Goal: Task Accomplishment & Management: Use online tool/utility

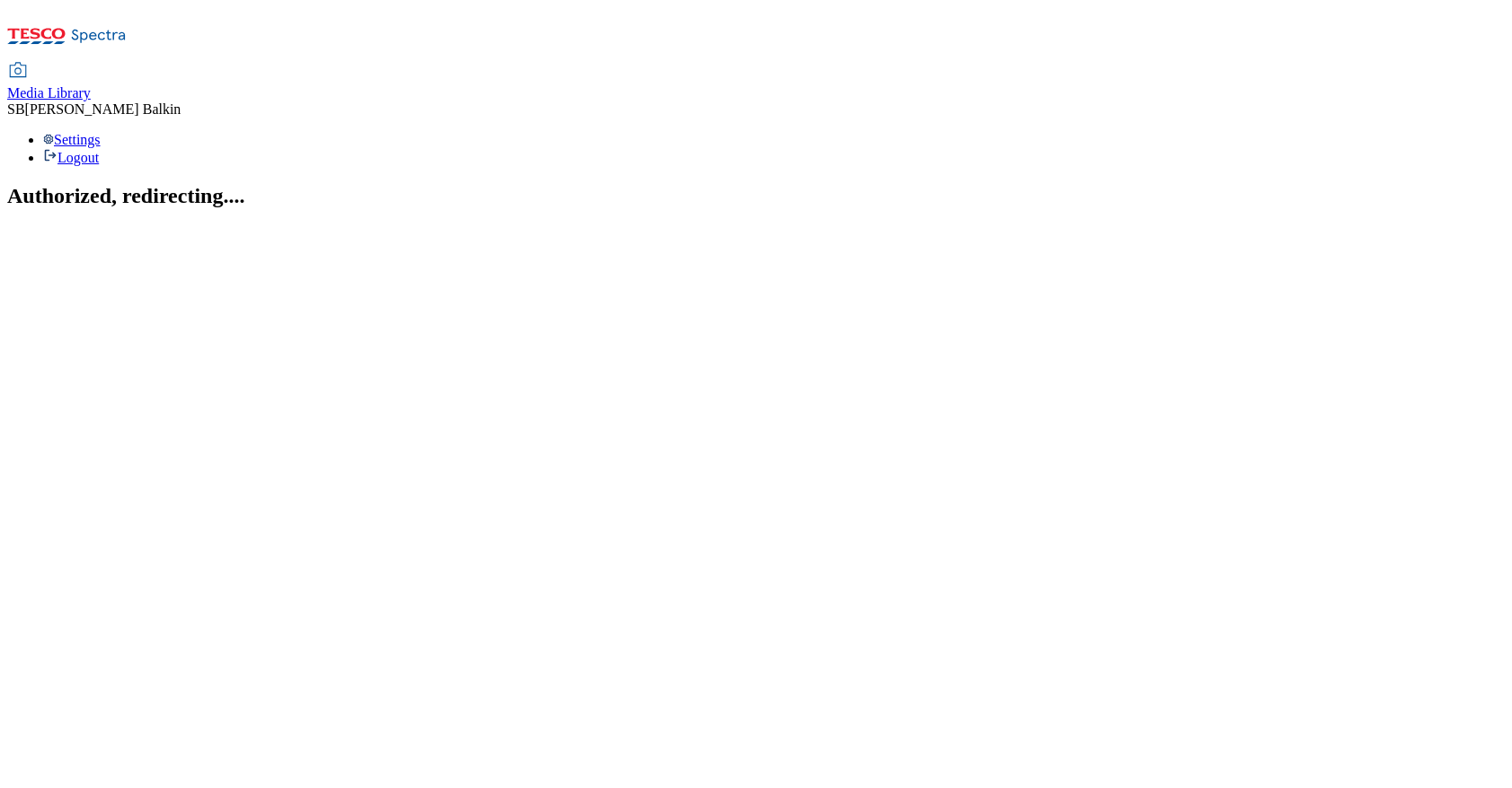
click at [91, 85] on span "Media Library" at bounding box center [49, 93] width 84 height 15
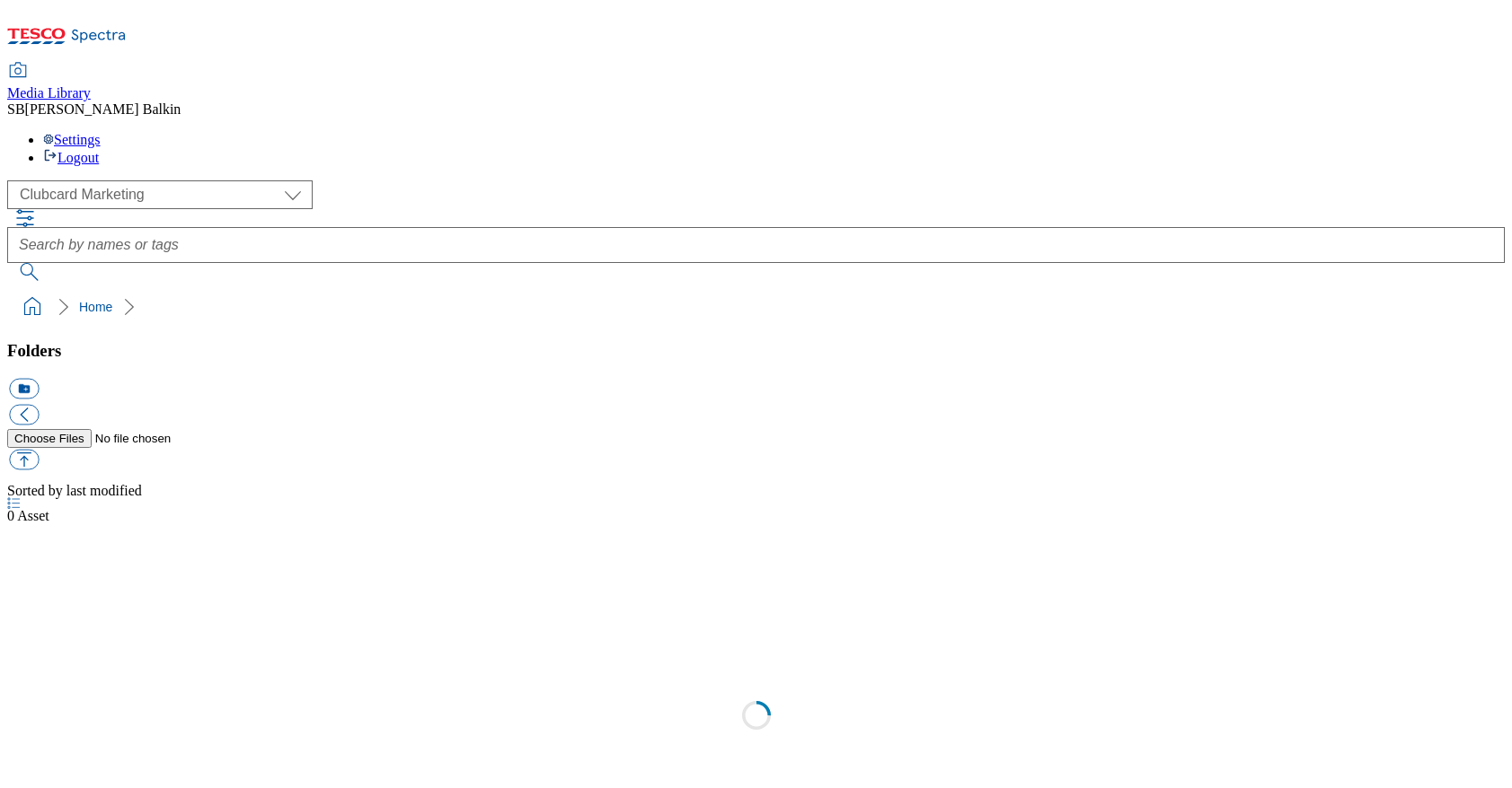
scroll to position [1, 0]
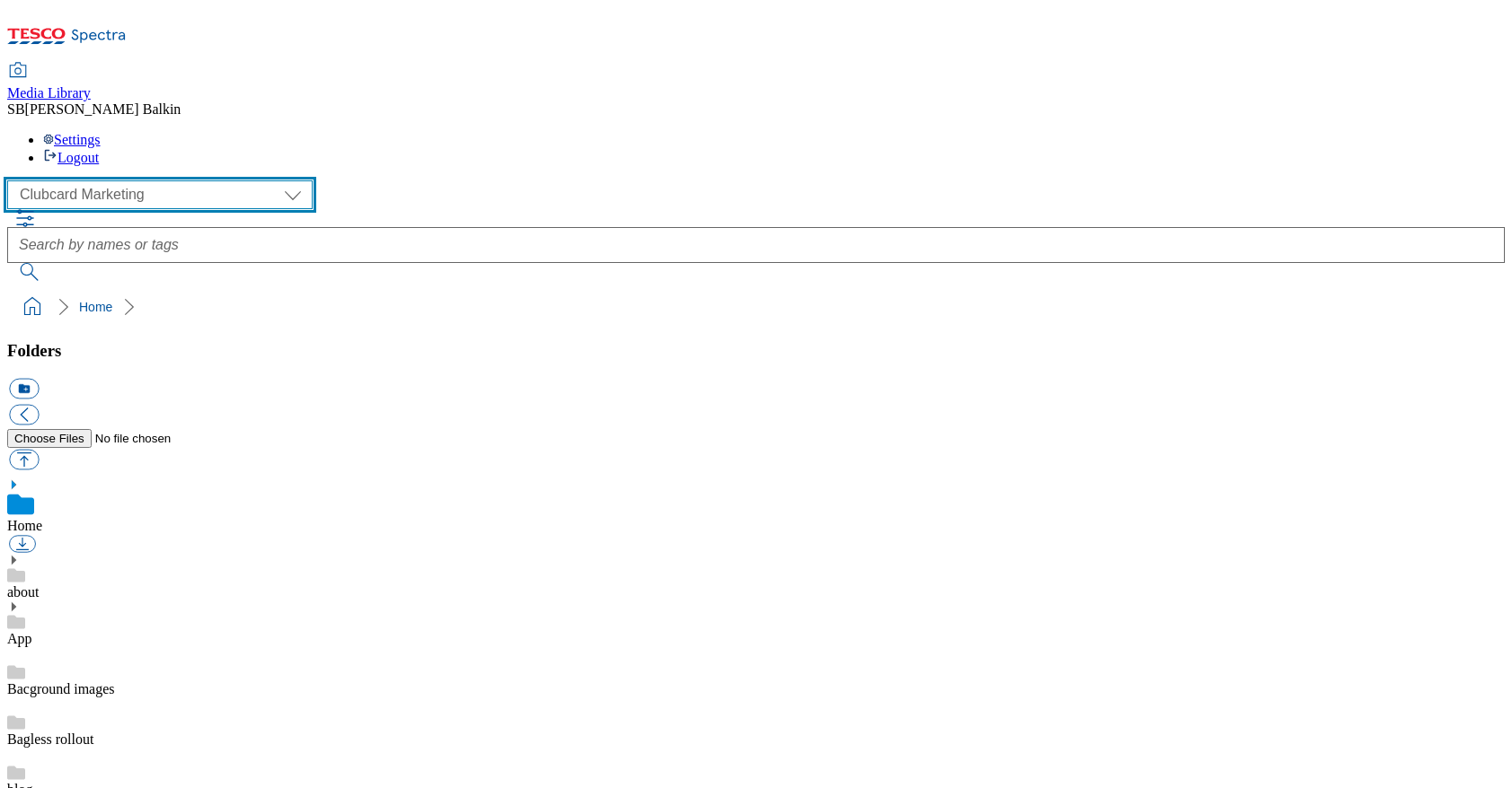
click at [101, 180] on select "Clubcard Marketing Dotcom UK FnF Stores GHS Marketing UK GHS Product UK GHS ROI…" at bounding box center [160, 194] width 305 height 29
select select "flare-ghs-mktg"
click at [12, 180] on select "Clubcard Marketing Dotcom UK FnF Stores GHS Marketing UK GHS Product UK GHS ROI…" at bounding box center [160, 194] width 305 height 29
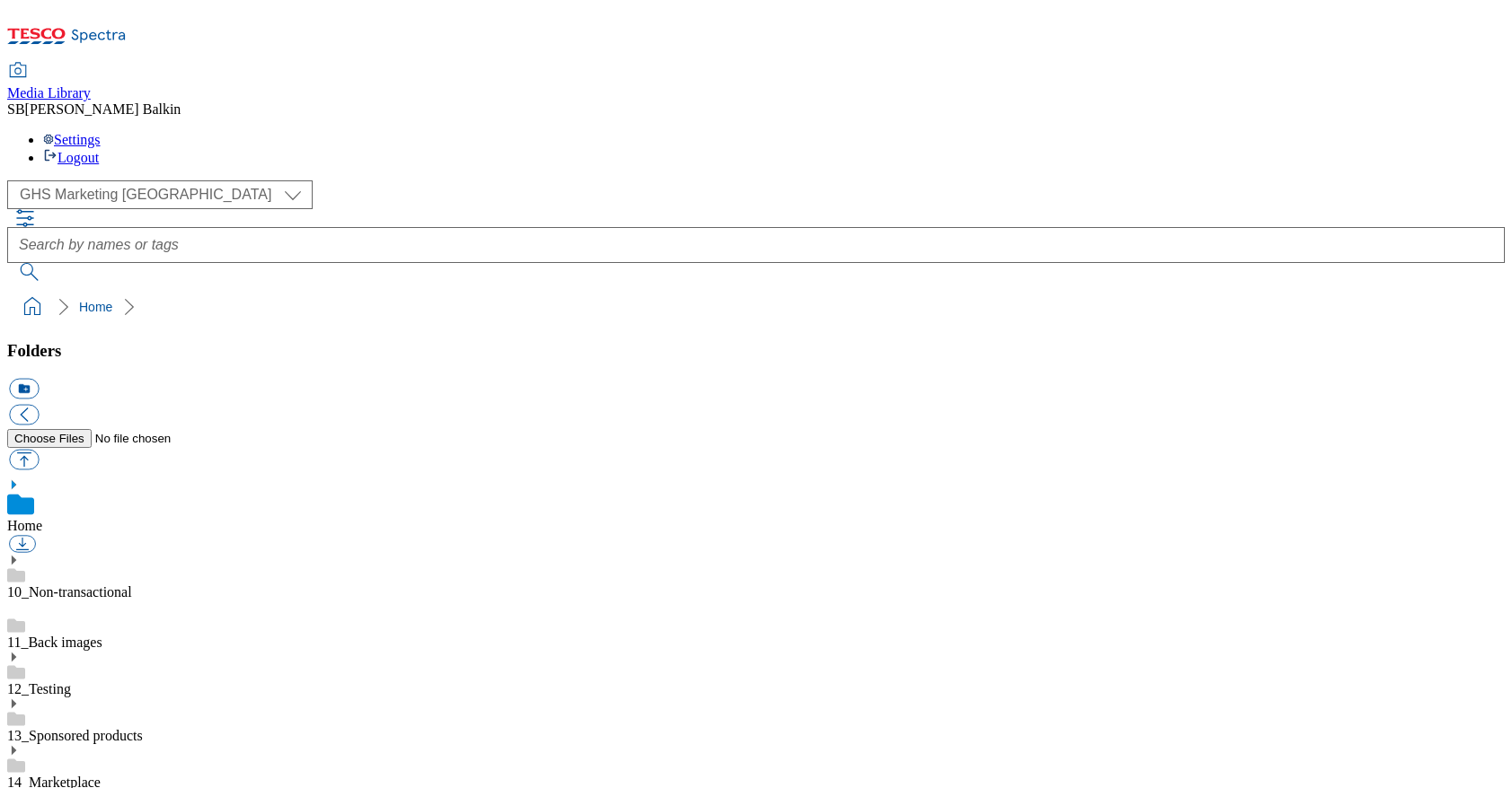
click at [16, 787] on use at bounding box center [13, 797] width 5 height 9
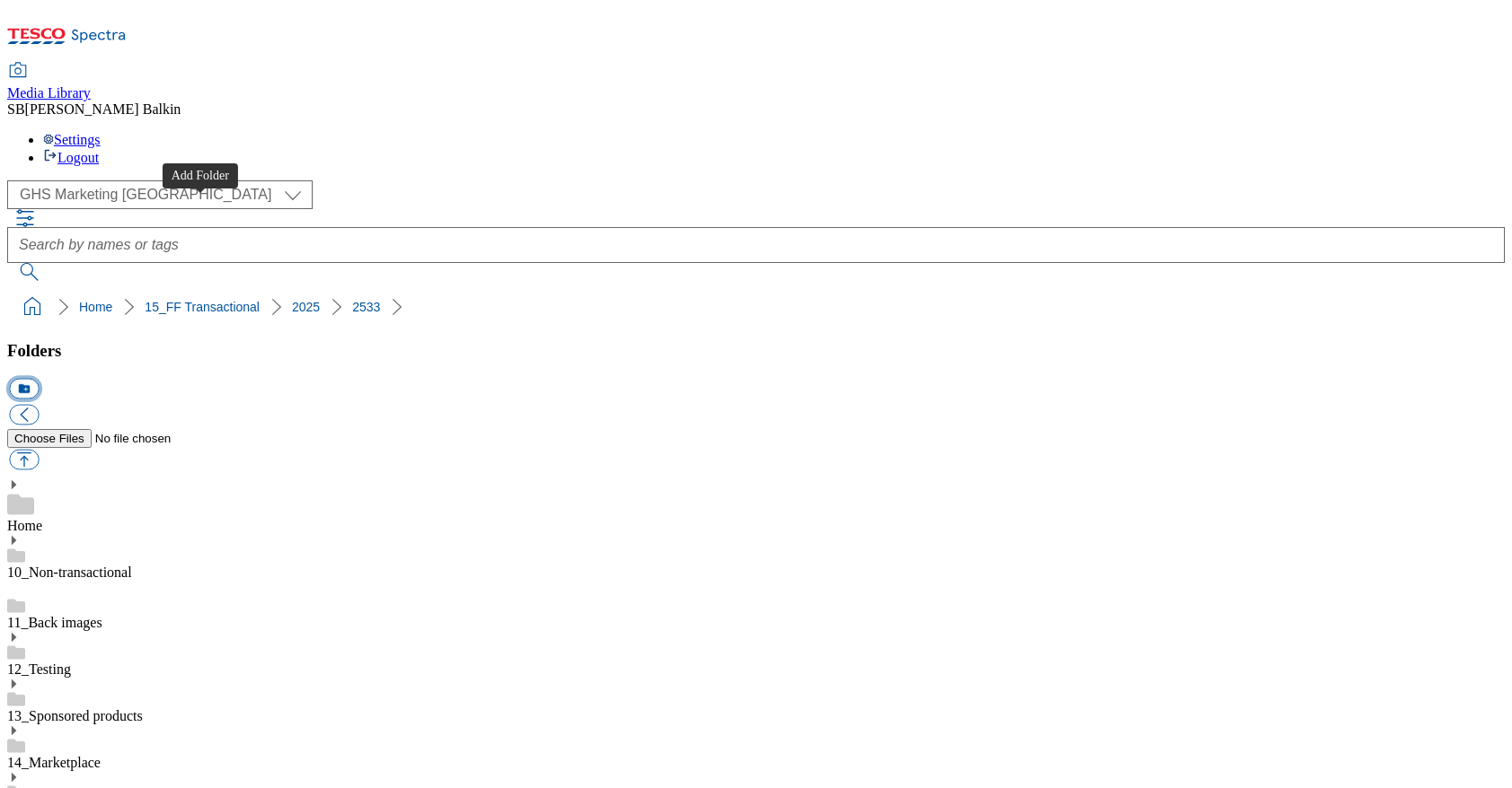
click at [38, 379] on button "icon_new_folder" at bounding box center [24, 389] width 30 height 21
type input "Men's Knitwear BL"
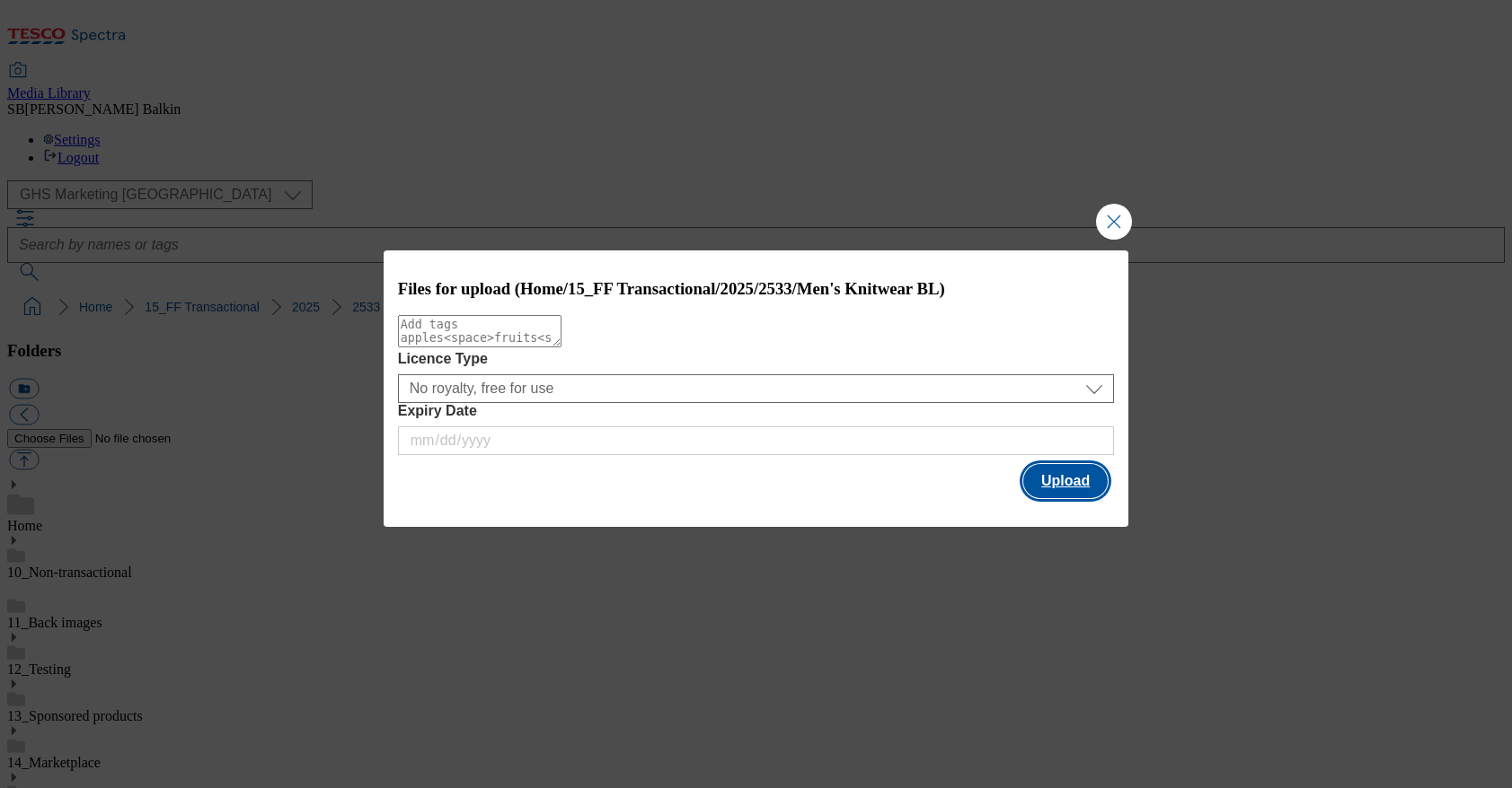
click at [1056, 487] on button "Upload" at bounding box center [1065, 481] width 84 height 34
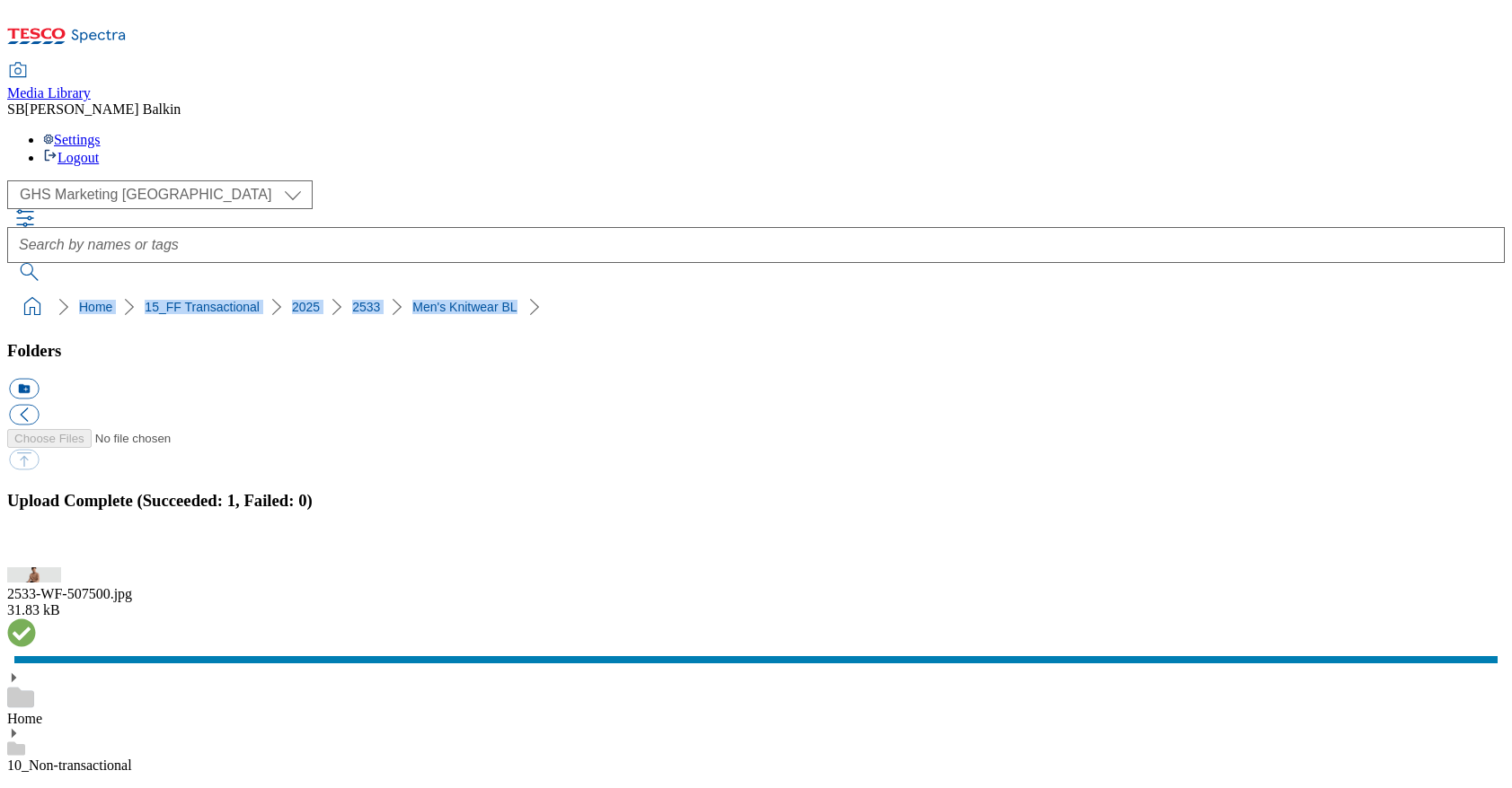
drag, startPoint x: 11, startPoint y: 167, endPoint x: 456, endPoint y: 178, distance: 445.1
click at [456, 290] on ol "Home 15_FF Transactional 2025 2533 Men's Knitwear BL" at bounding box center [761, 307] width 1487 height 34
copy ol "Home 15_FF Transactional 2025 2533 Men's Knitwear BL"
click at [524, 290] on ol "Home 15_FF Transactional 2025 2533 Men's Knitwear BL" at bounding box center [761, 307] width 1487 height 34
